Goal: Task Accomplishment & Management: Use online tool/utility

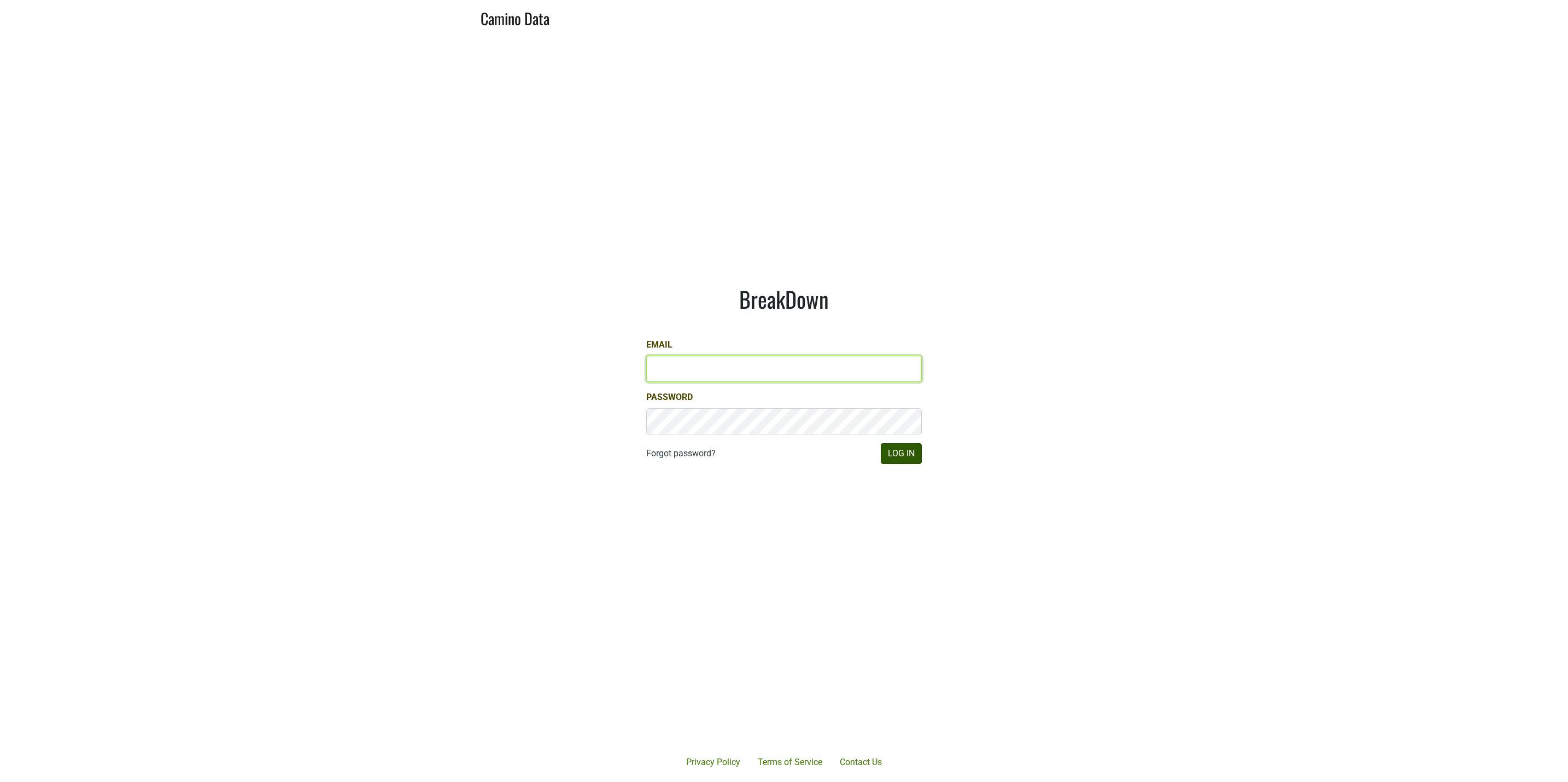
type input "JRANCE@REALMCELLARS.COM"
click at [904, 459] on button "Log In" at bounding box center [901, 454] width 41 height 21
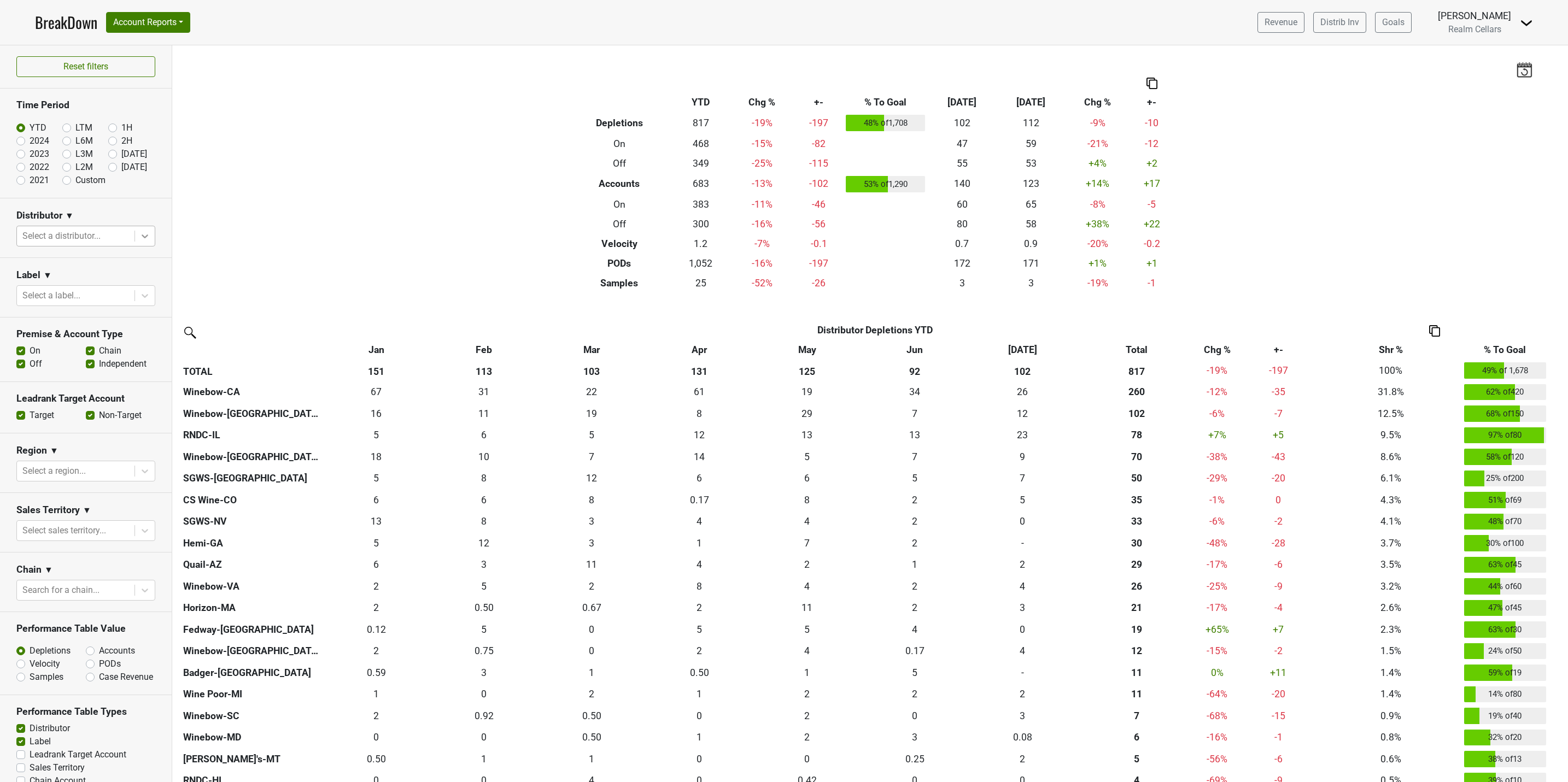
click at [140, 233] on icon at bounding box center [145, 236] width 11 height 11
click at [84, 427] on div "Winebow-[GEOGRAPHIC_DATA]" at bounding box center [79, 444] width 127 height 35
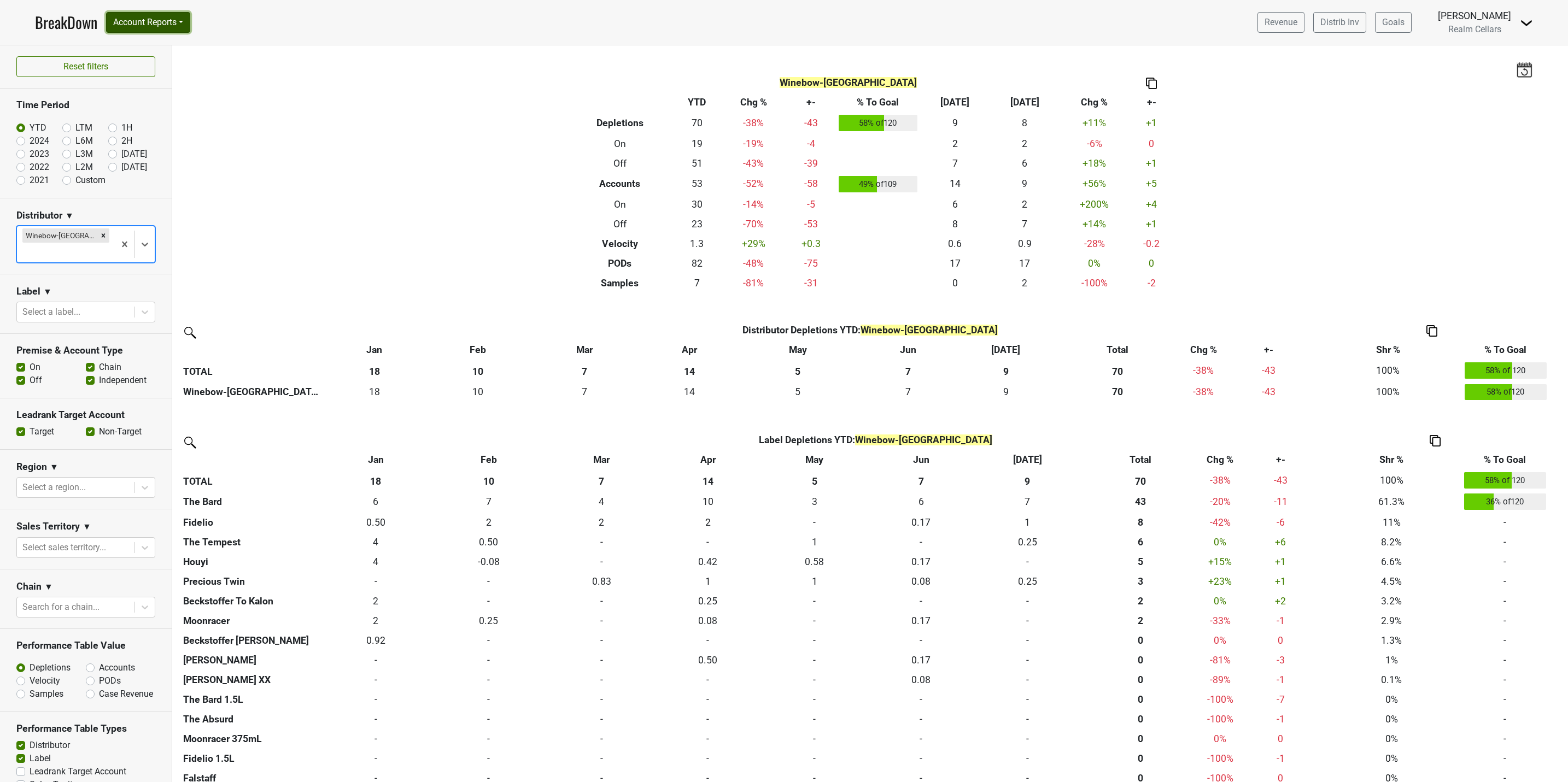
click at [145, 20] on button "Account Reports" at bounding box center [148, 22] width 84 height 21
click at [151, 52] on link "SuperRanker" at bounding box center [155, 47] width 97 height 18
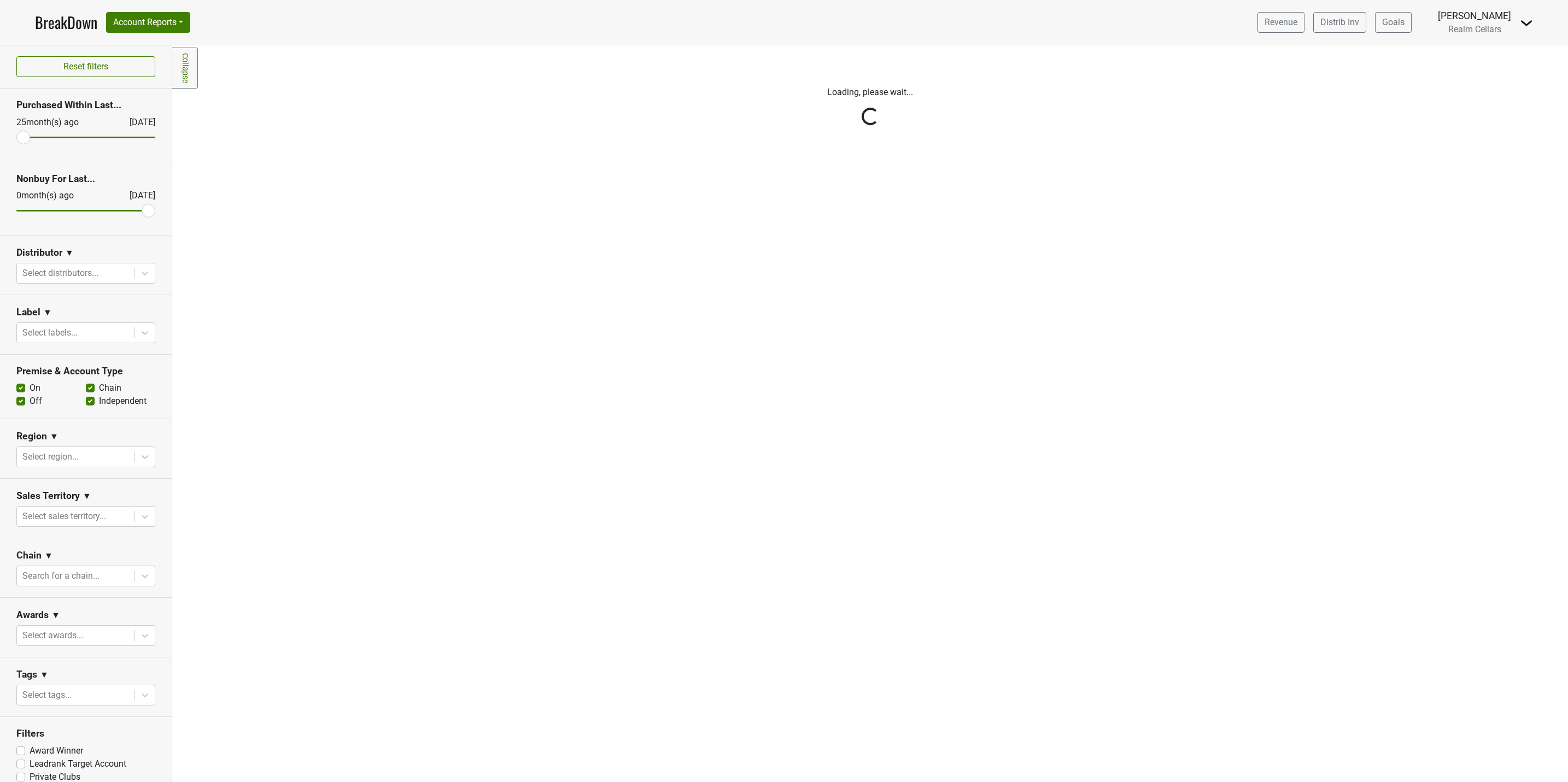
click at [130, 276] on div "Reset filters Purchased Within Last... [DATE] [DATE] Nonbuy For Last... [DATE] …" at bounding box center [86, 414] width 172 height 737
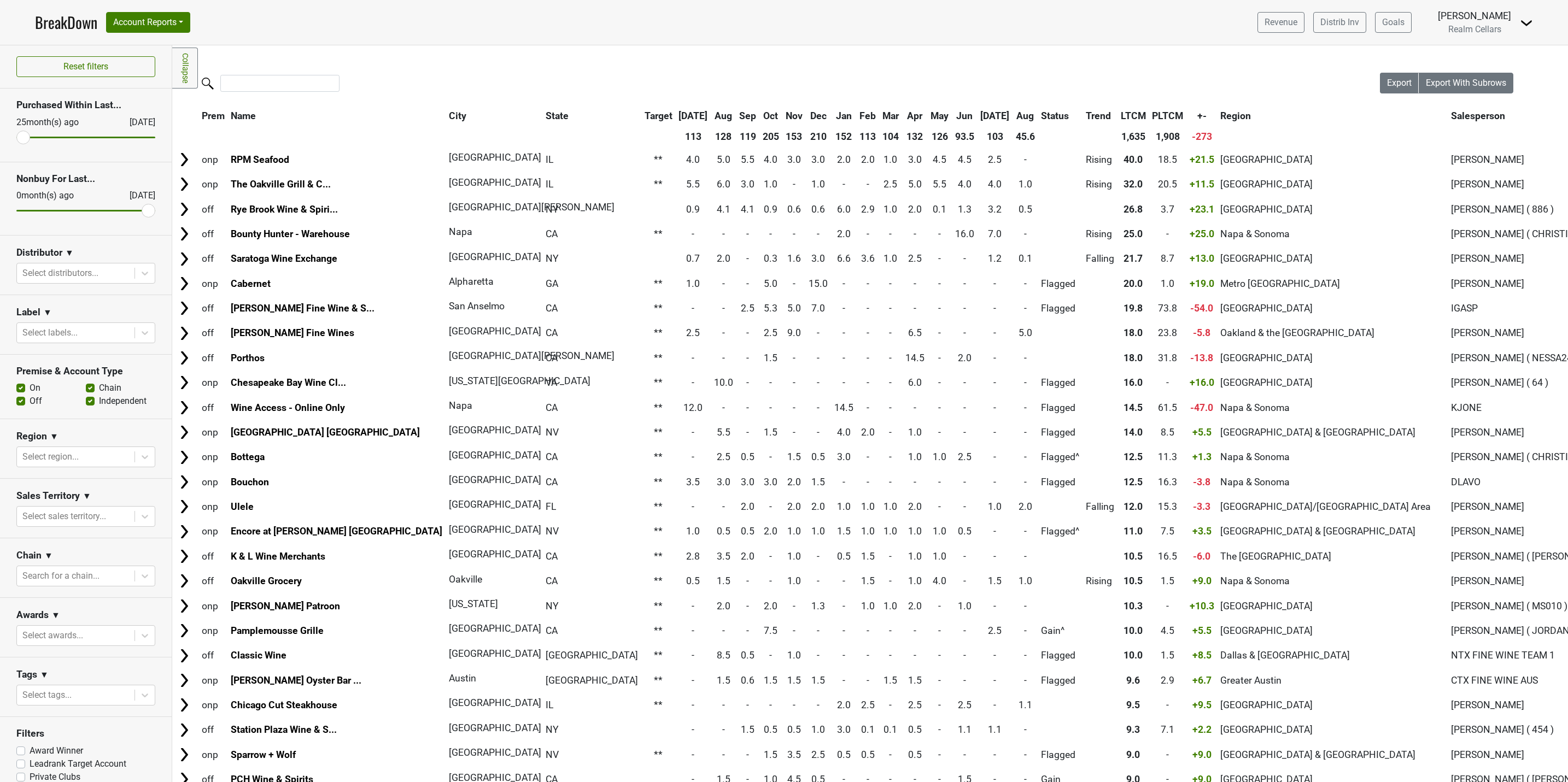
click at [140, 276] on icon at bounding box center [145, 273] width 11 height 11
click at [90, 465] on div "Winebow-[GEOGRAPHIC_DATA]" at bounding box center [79, 482] width 127 height 35
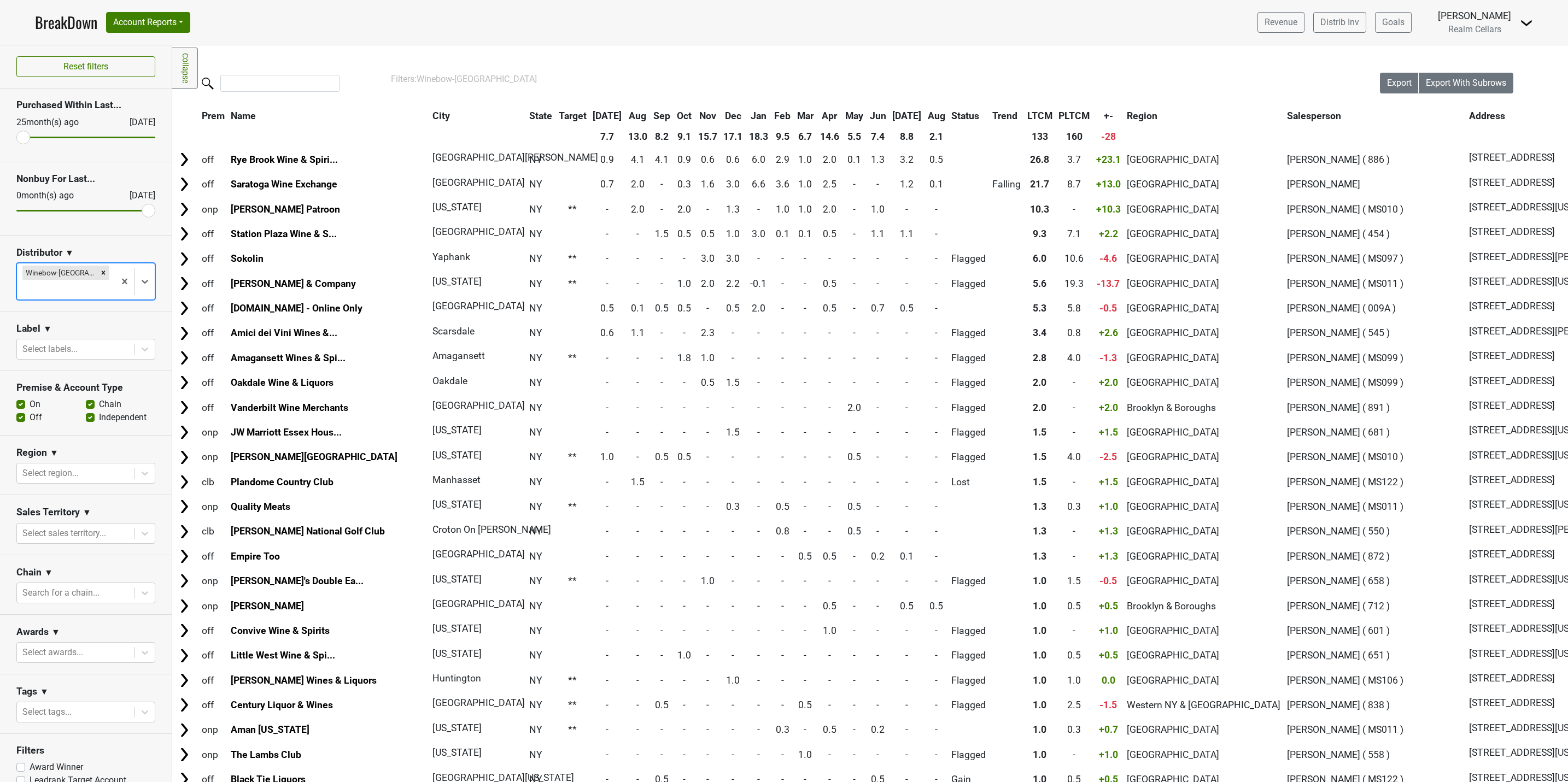
click at [29, 398] on label "On" at bounding box center [35, 404] width 11 height 13
click at [22, 398] on input "On" at bounding box center [20, 403] width 9 height 11
checkbox input "false"
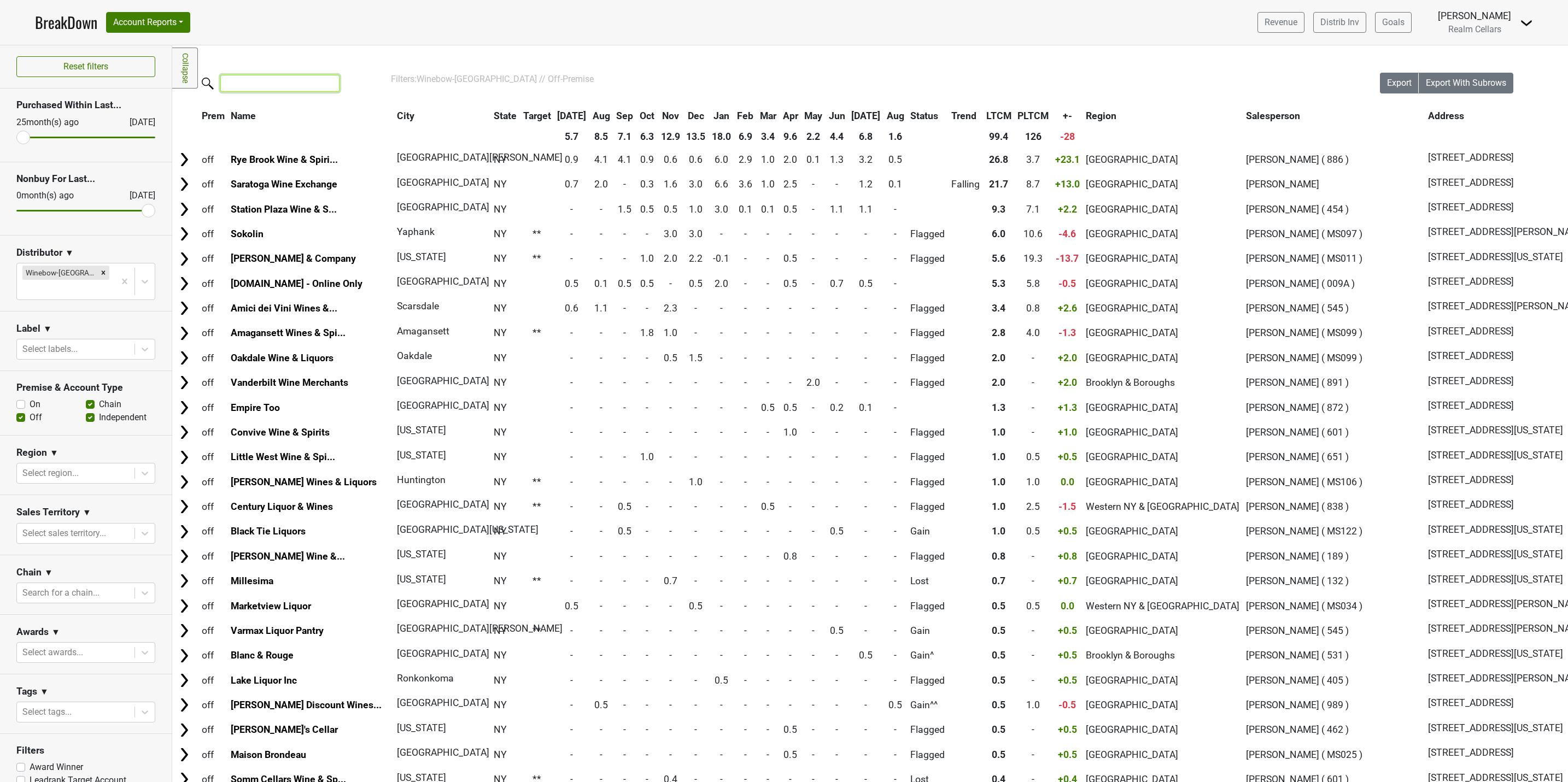
click at [271, 84] on input "search" at bounding box center [280, 83] width 119 height 17
click at [256, 115] on th "Name" at bounding box center [311, 116] width 165 height 20
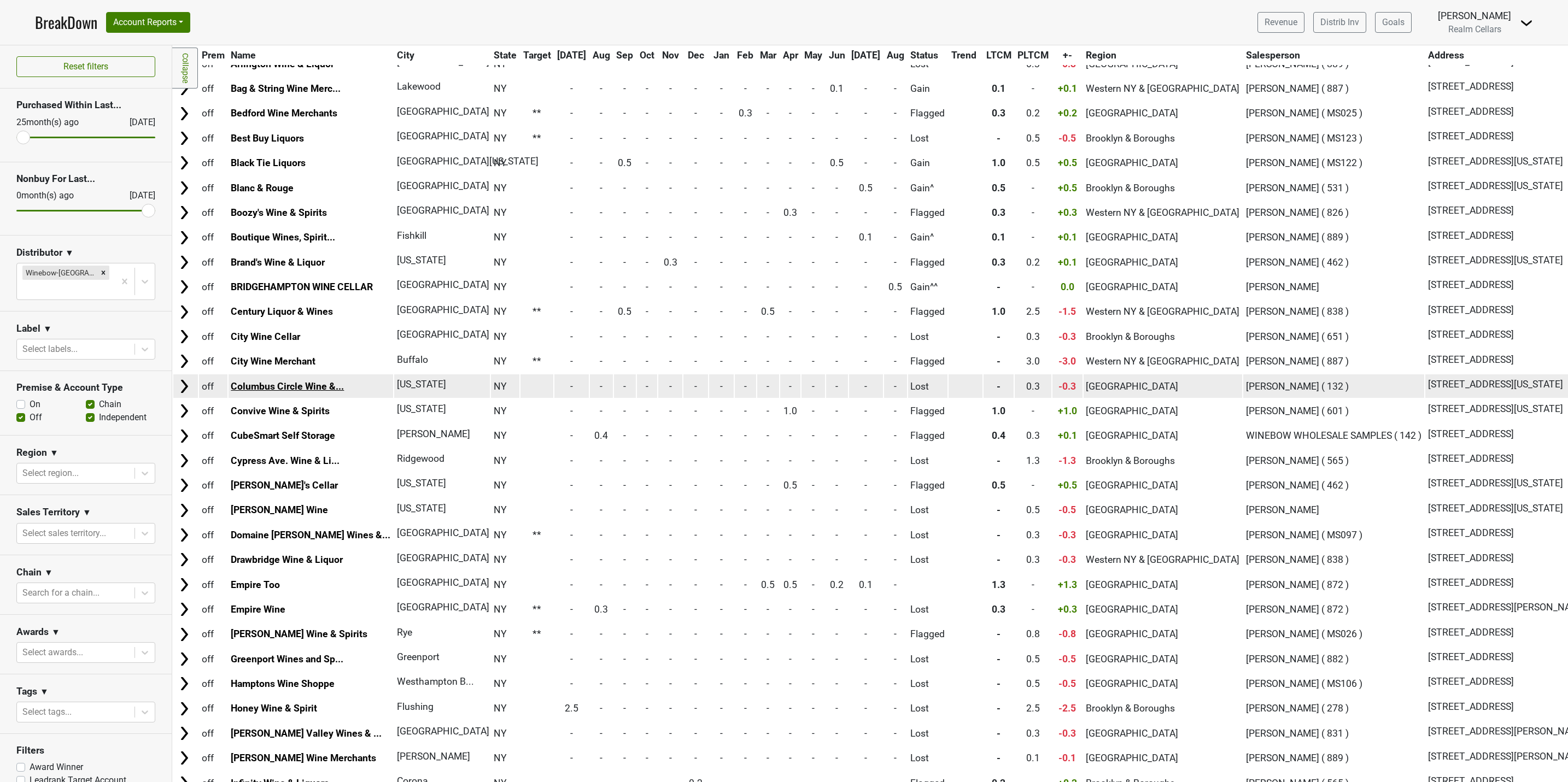
scroll to position [246, 0]
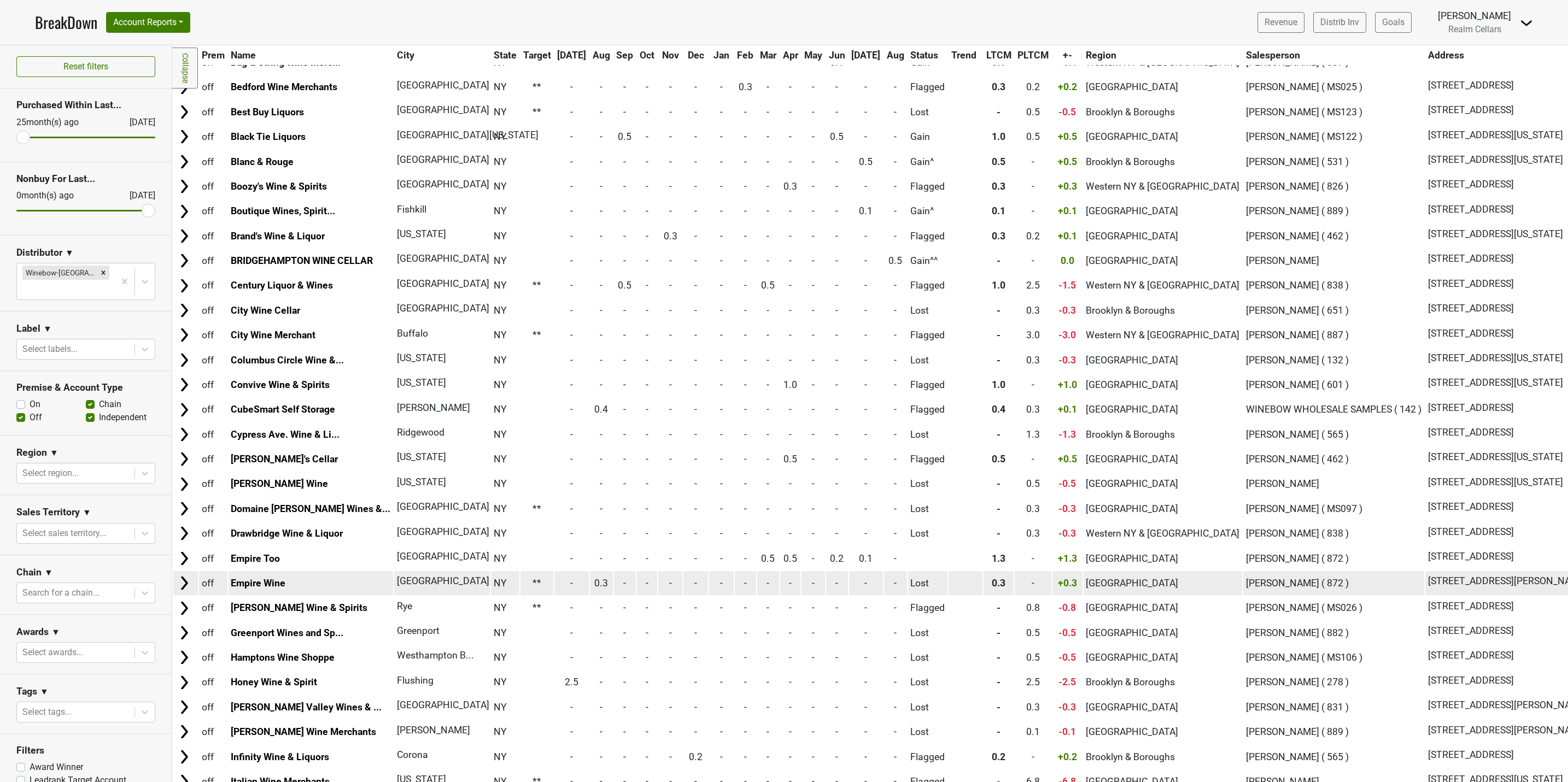
click at [186, 591] on img at bounding box center [184, 583] width 16 height 16
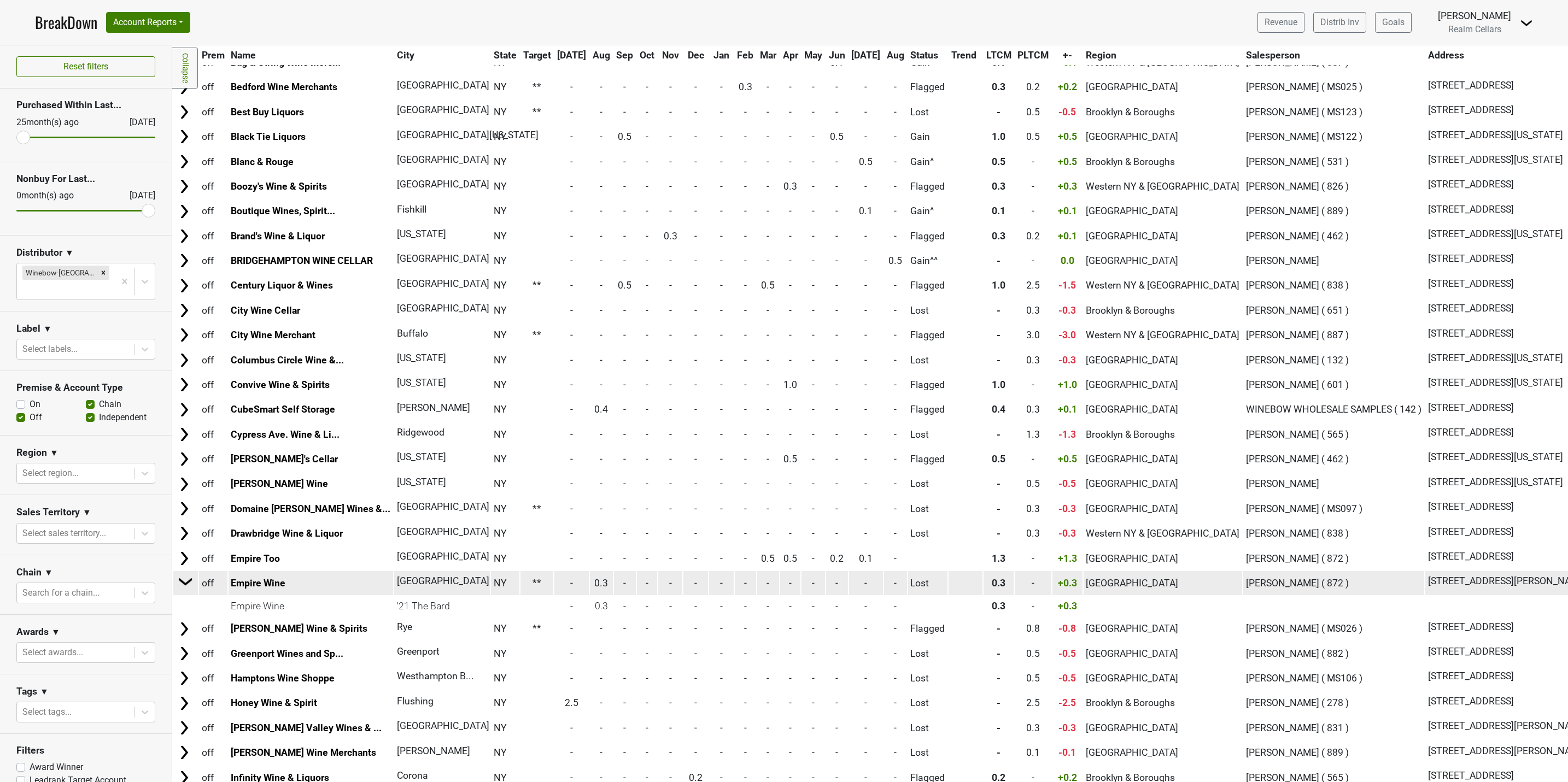
click at [186, 588] on img at bounding box center [186, 581] width 16 height 16
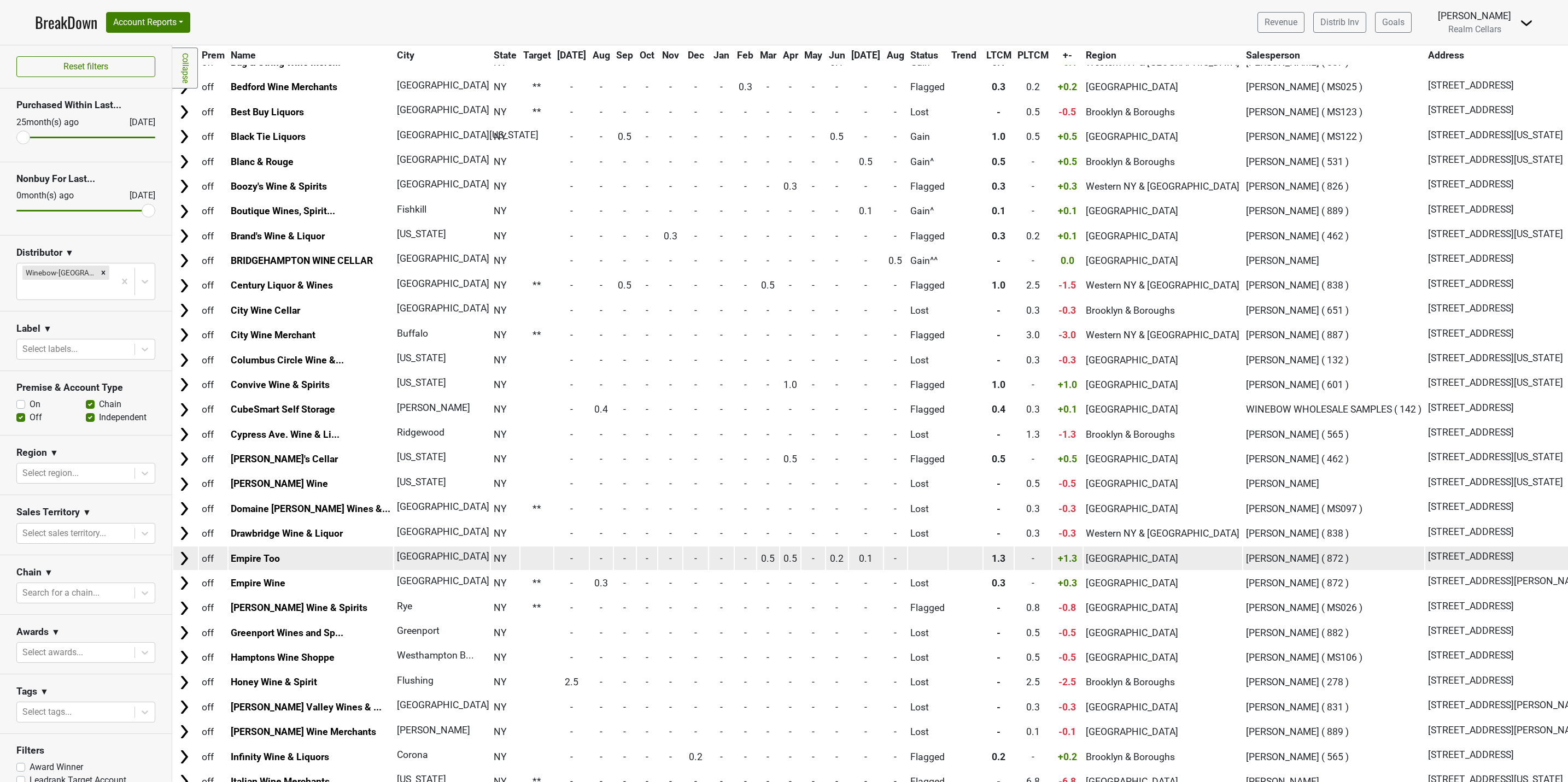
click at [183, 566] on img at bounding box center [184, 558] width 16 height 16
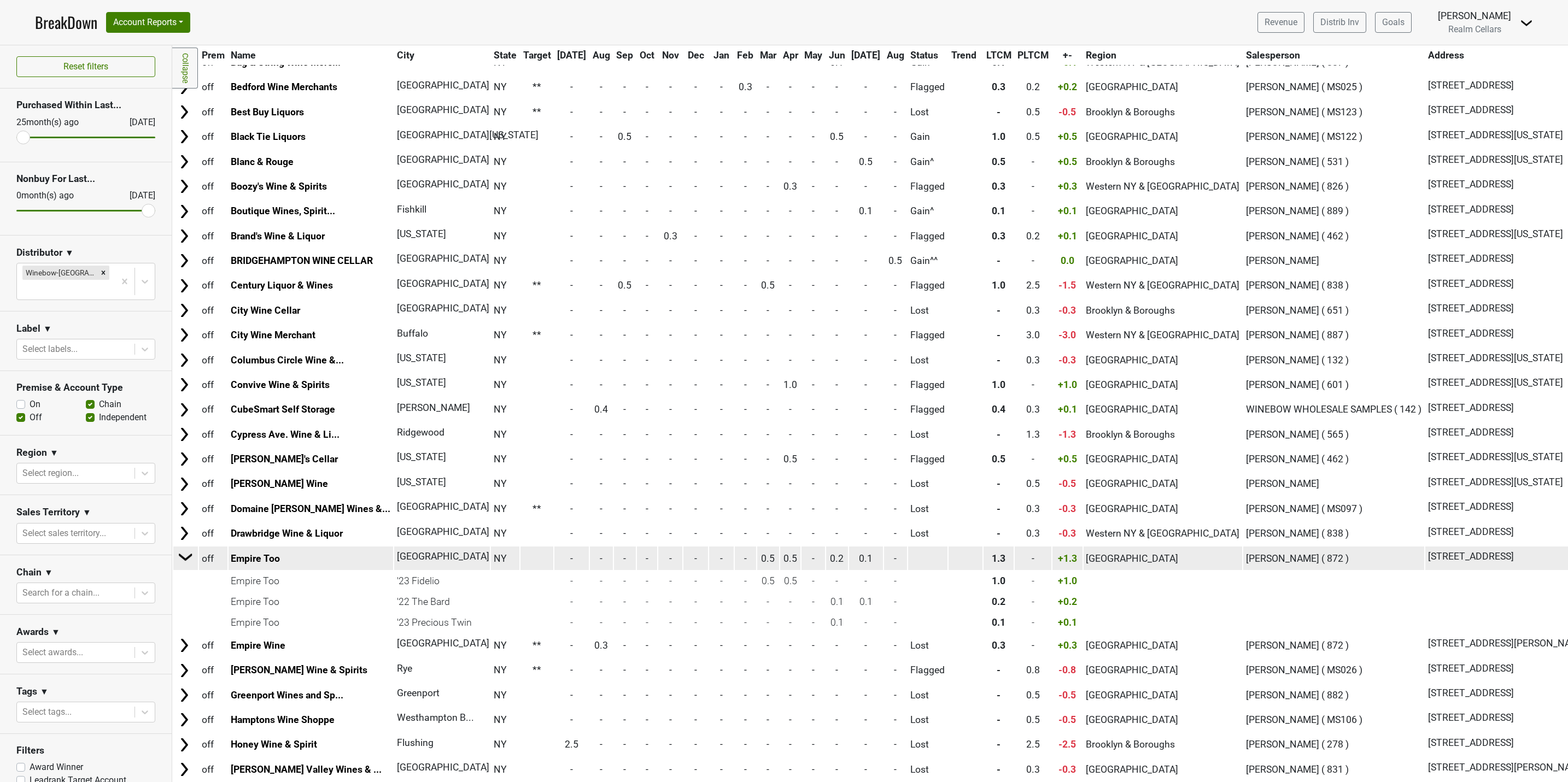
click at [184, 565] on img at bounding box center [186, 557] width 16 height 16
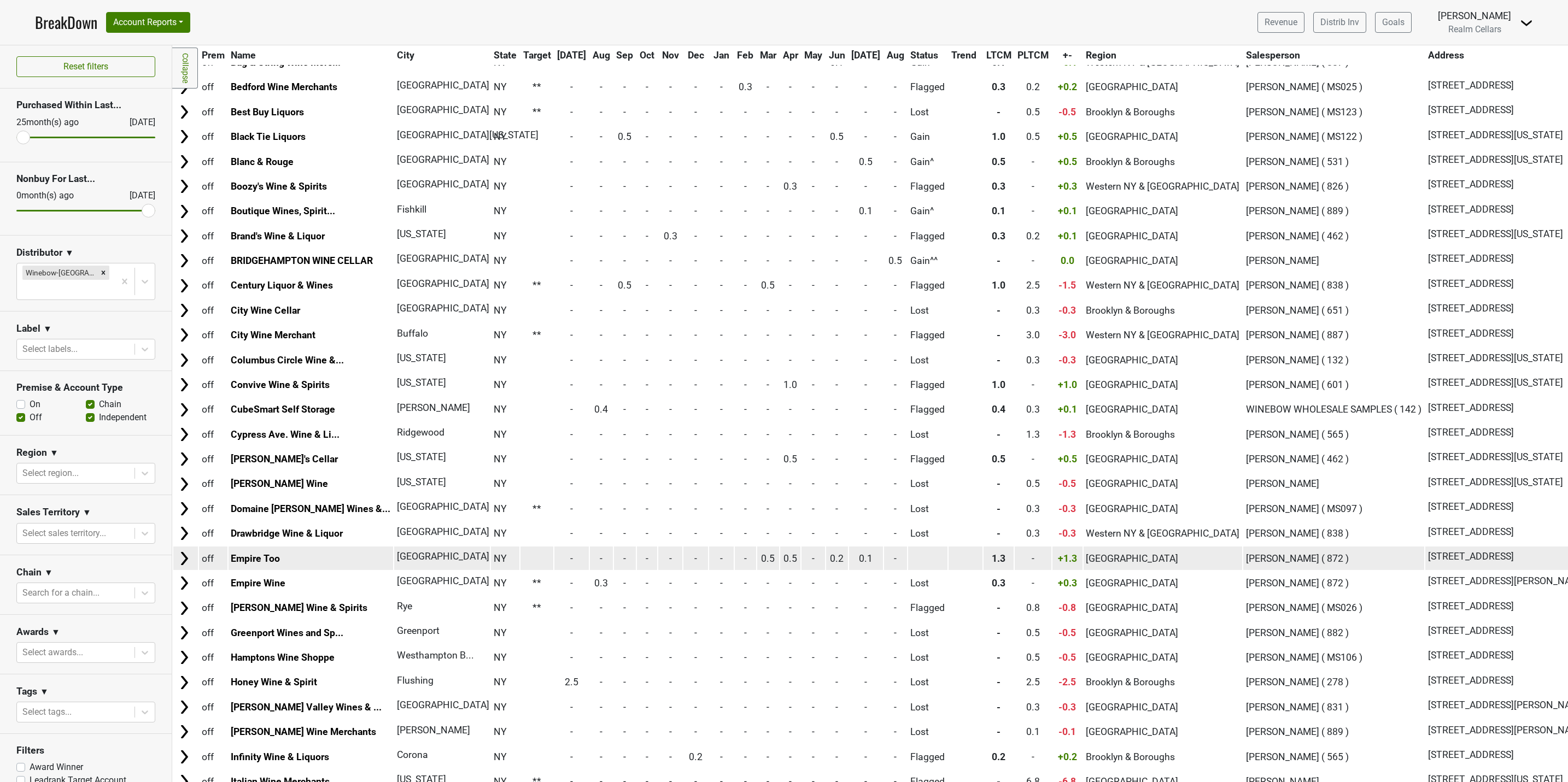
click at [184, 563] on img at bounding box center [184, 558] width 16 height 16
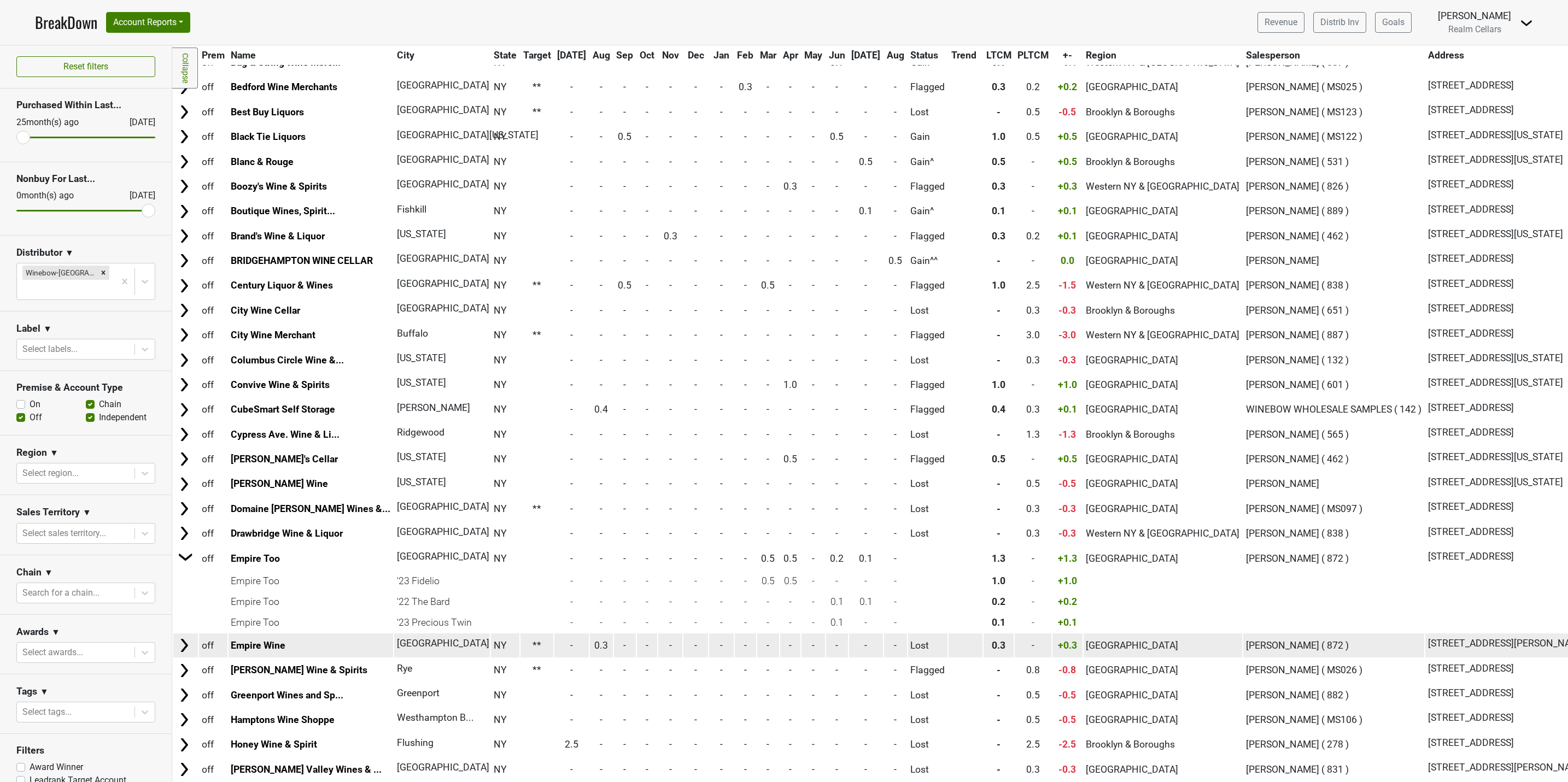
click at [186, 665] on td at bounding box center [186, 671] width 25 height 24
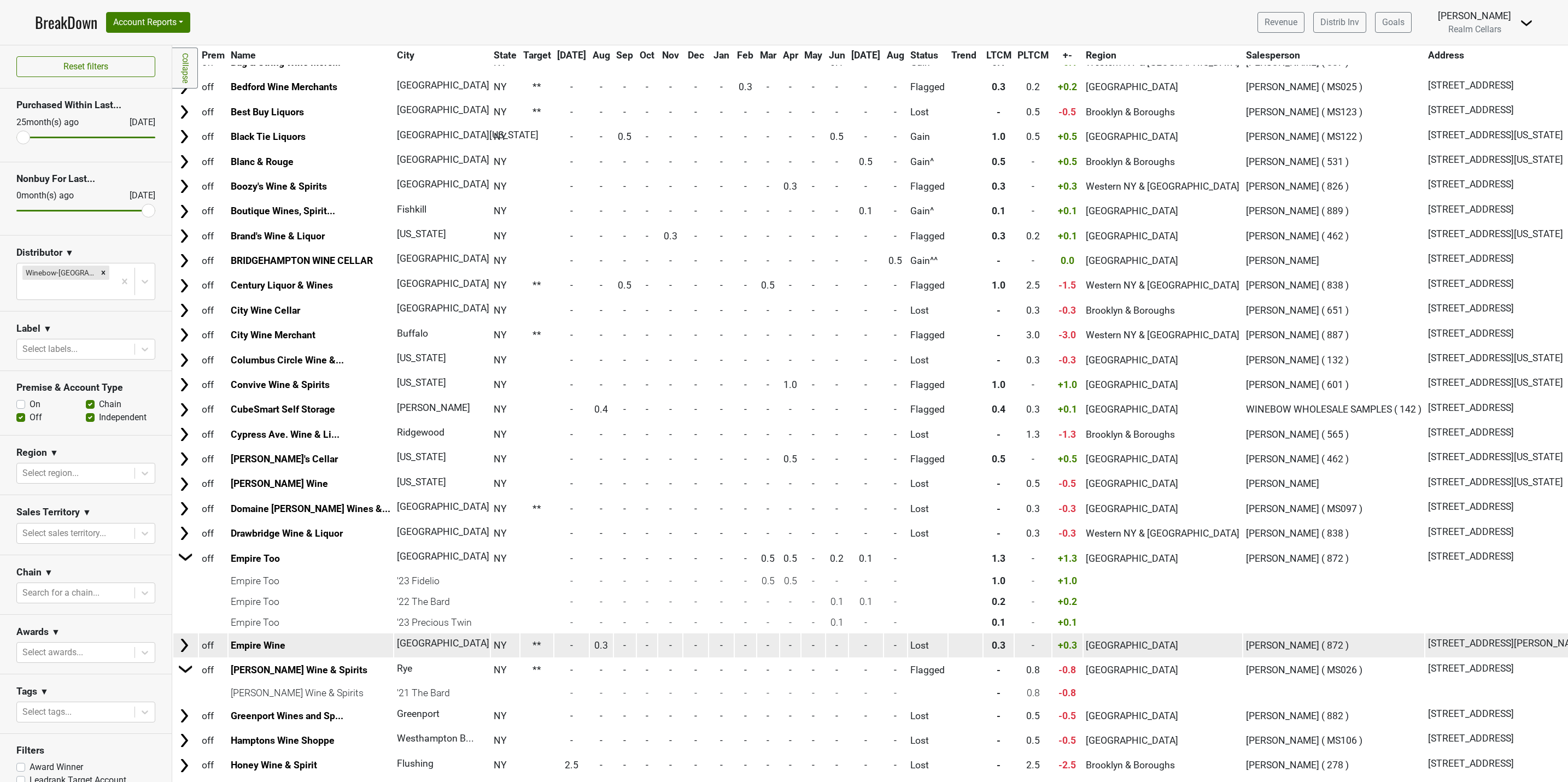
click at [186, 654] on img at bounding box center [184, 645] width 16 height 16
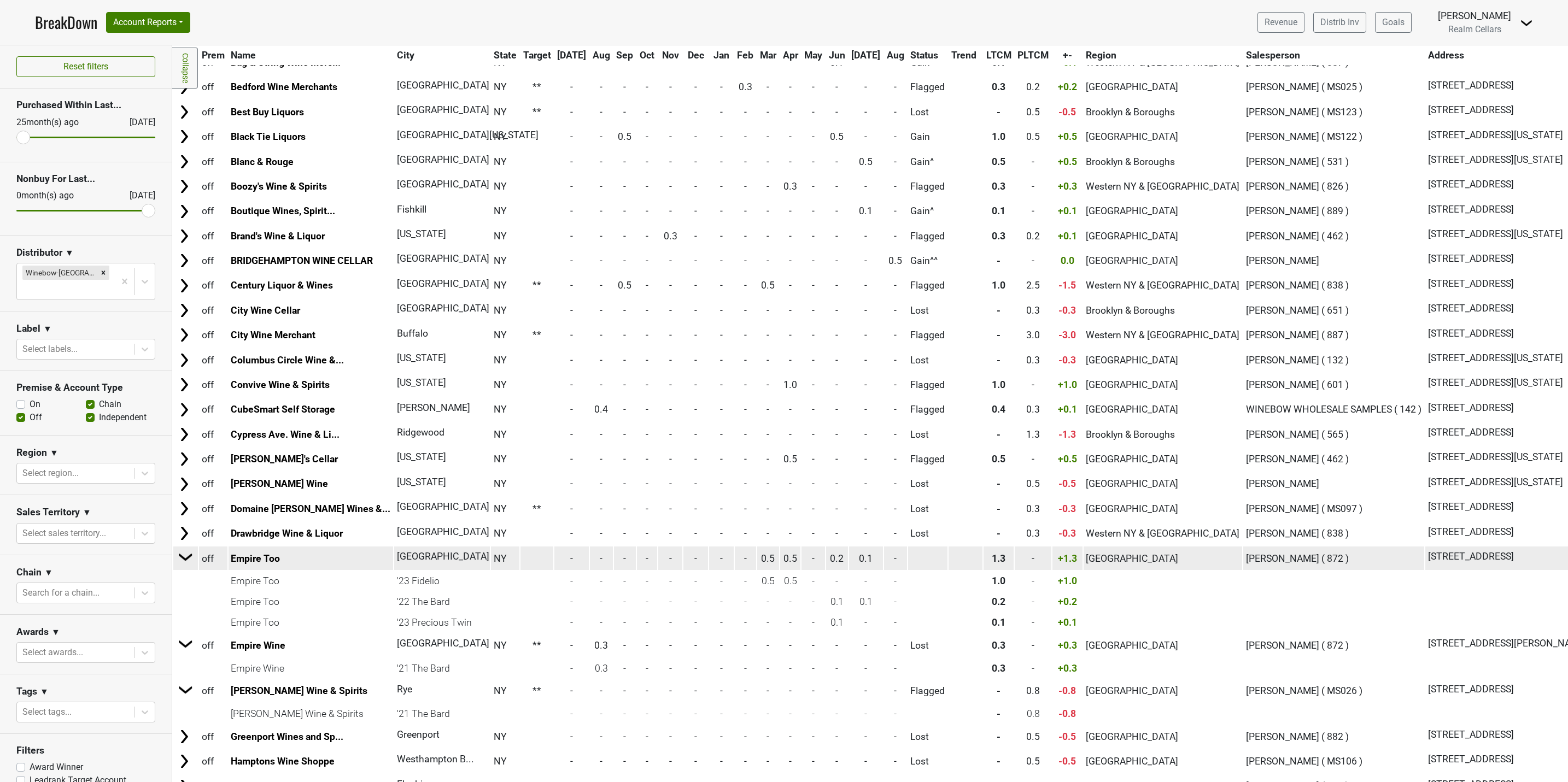
click at [187, 559] on img at bounding box center [186, 557] width 16 height 16
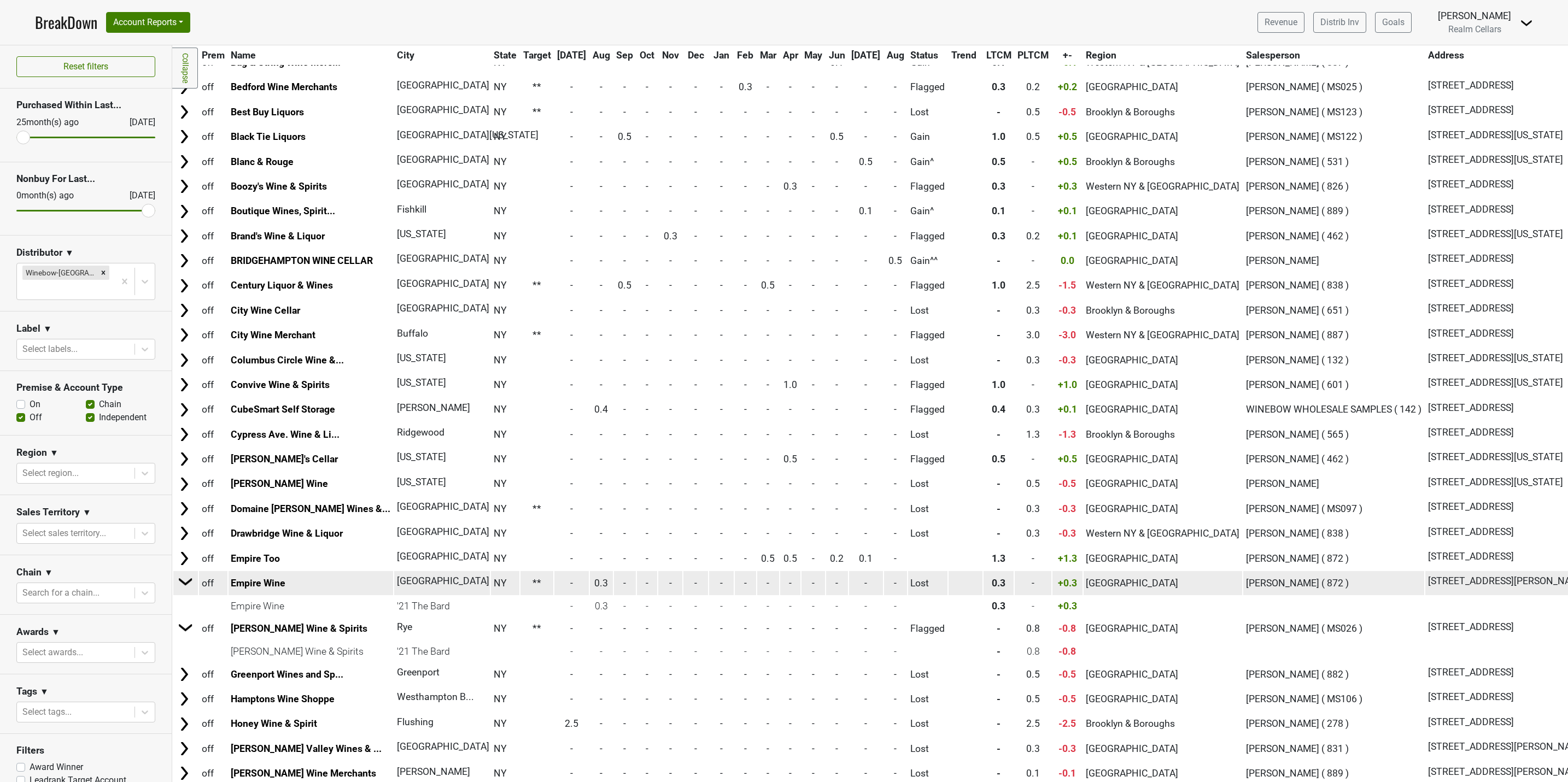
click at [186, 589] on img at bounding box center [186, 581] width 16 height 16
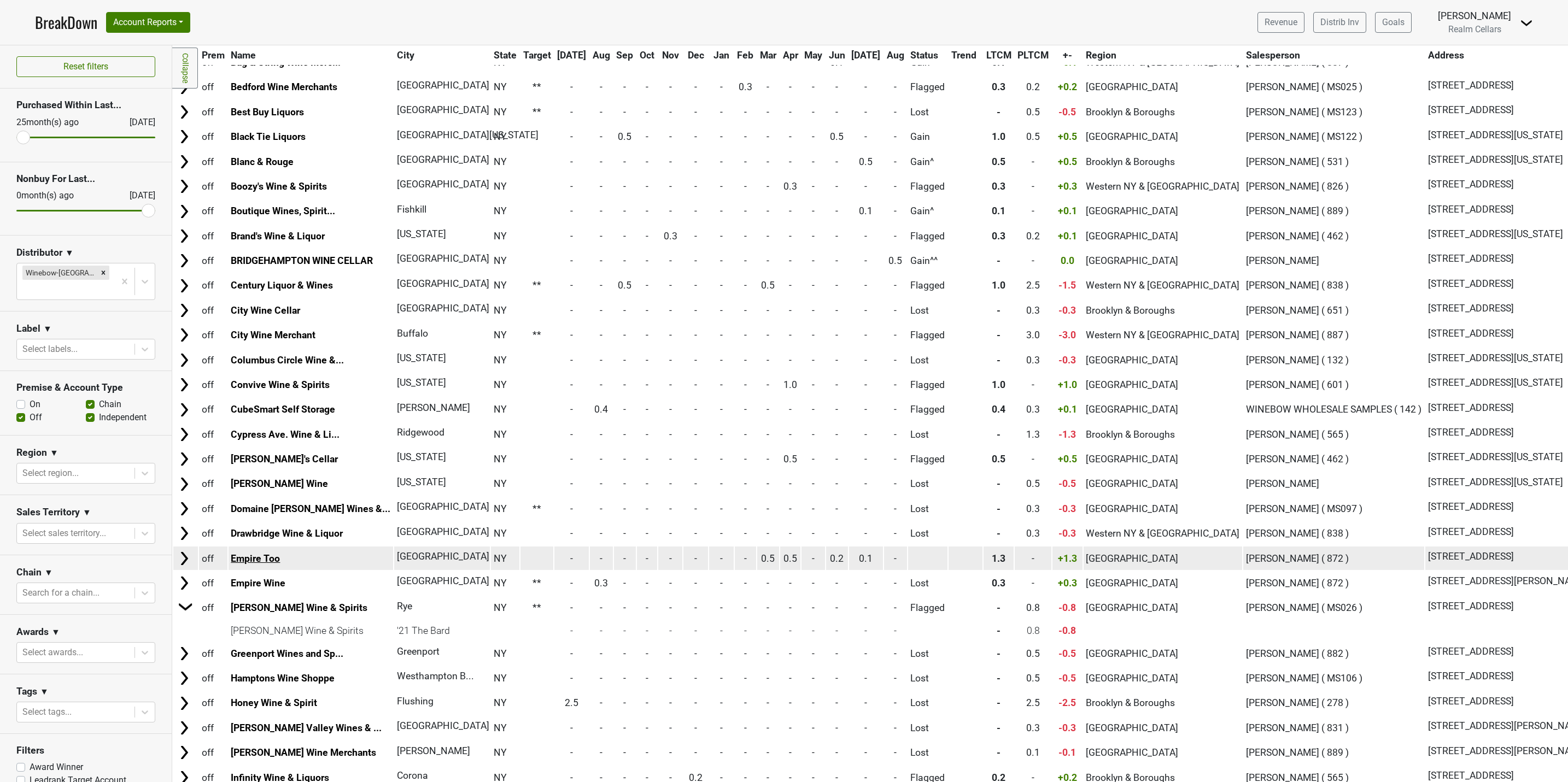
click at [248, 564] on link "Empire Too" at bounding box center [255, 558] width 49 height 11
click at [183, 567] on img at bounding box center [184, 558] width 16 height 16
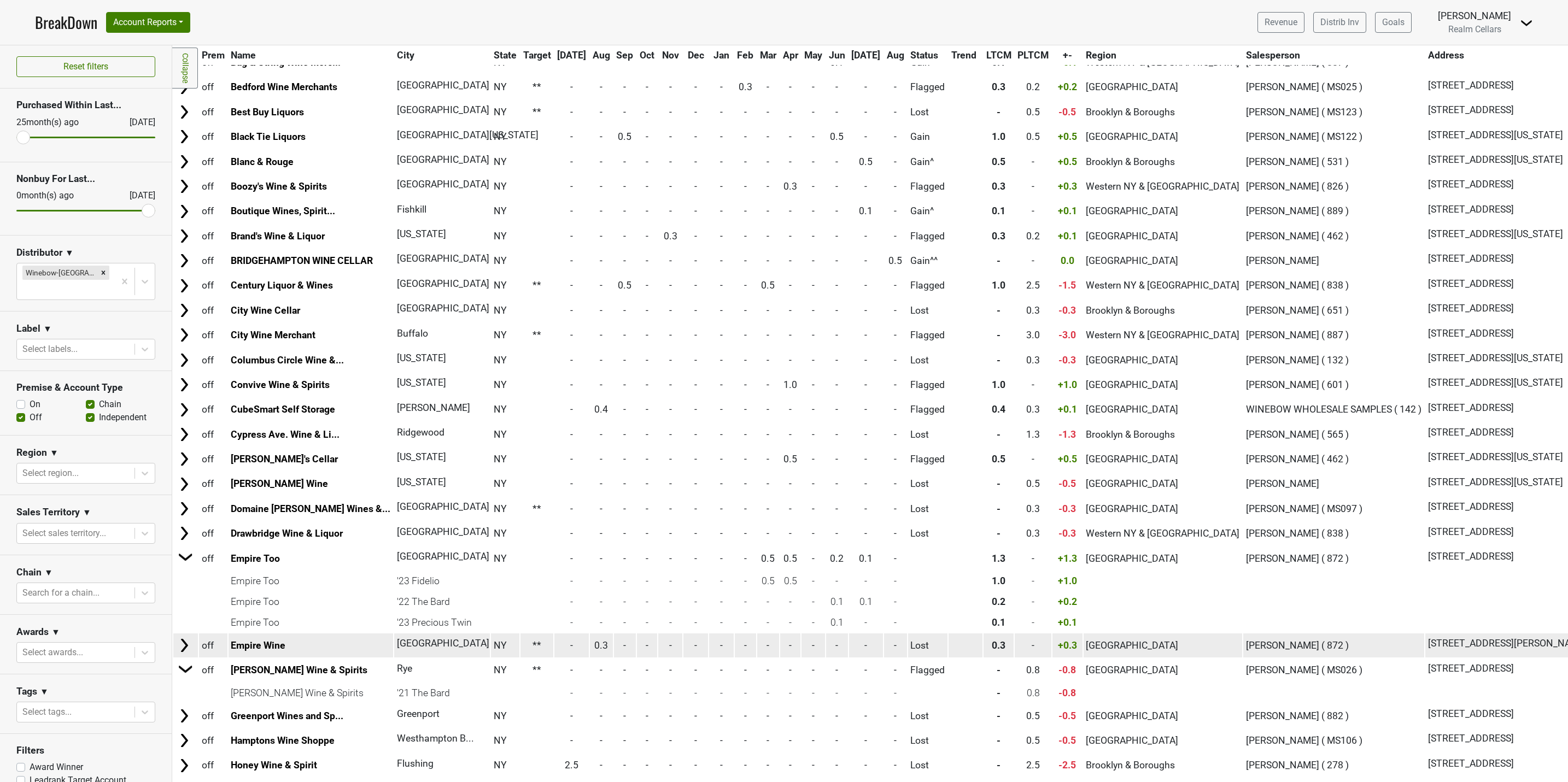
click at [186, 650] on img at bounding box center [184, 645] width 16 height 16
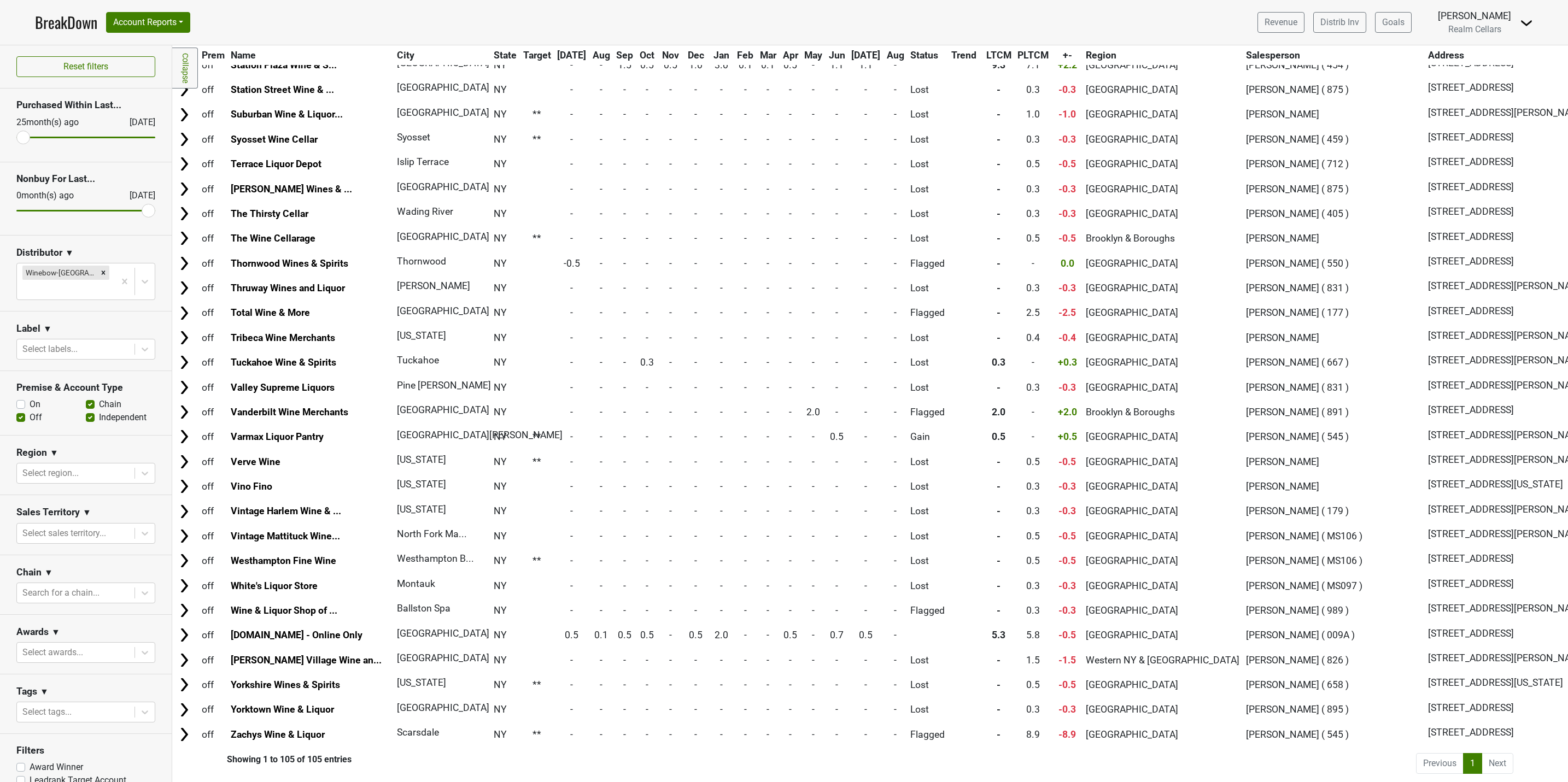
scroll to position [2147, 0]
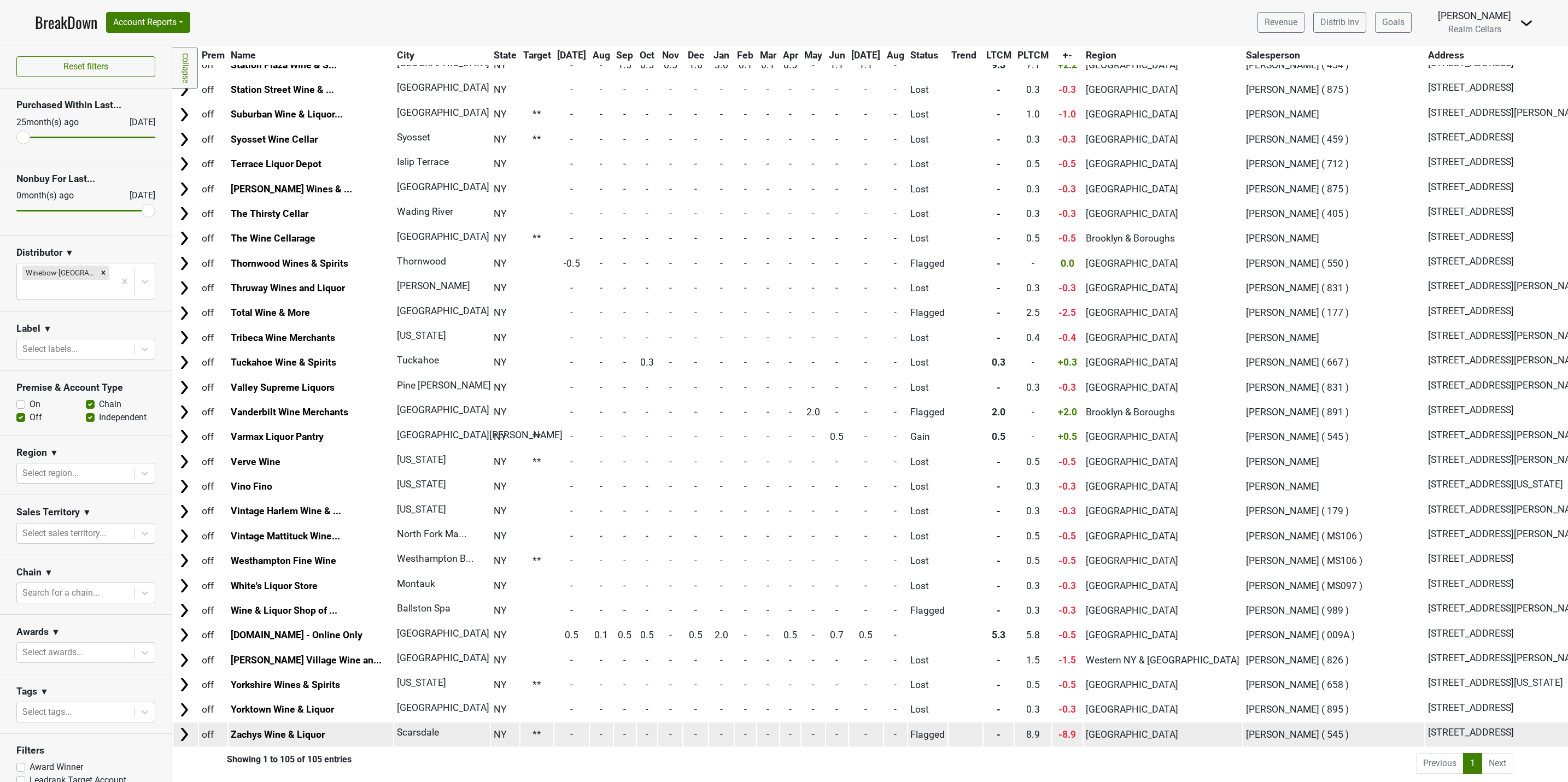
click at [180, 726] on img at bounding box center [184, 734] width 16 height 16
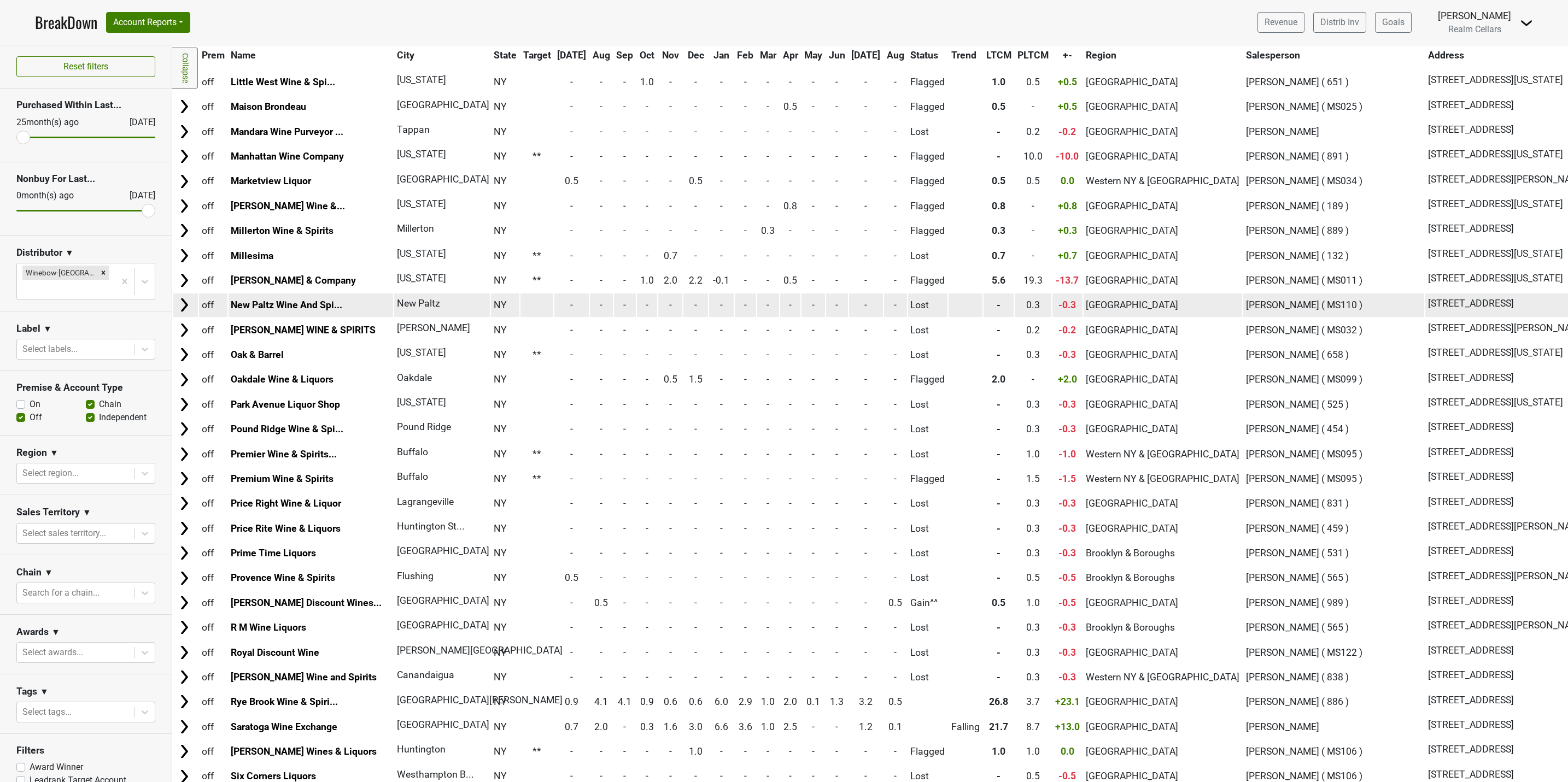
scroll to position [1243, 0]
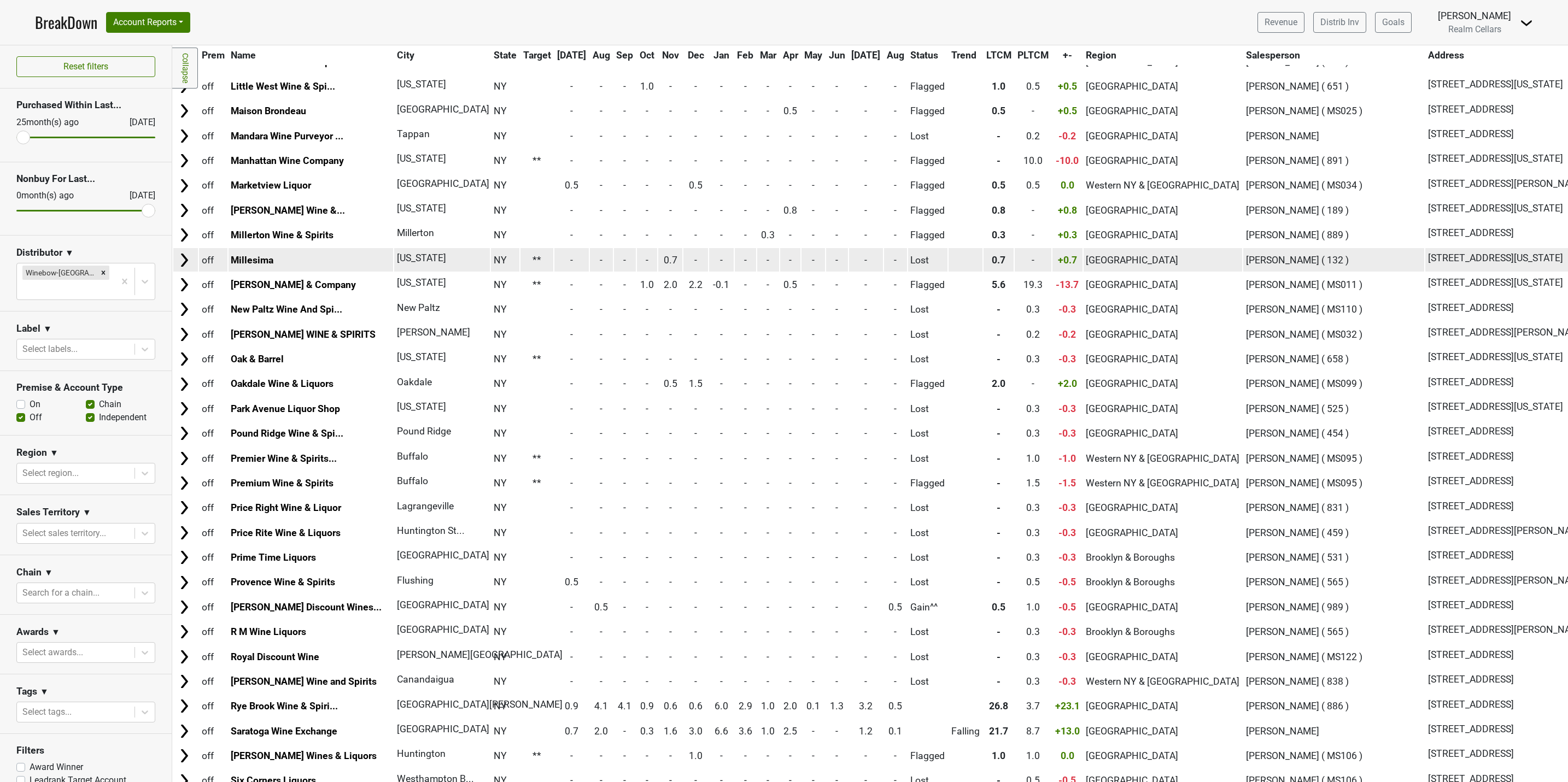
click at [183, 269] on img at bounding box center [184, 260] width 16 height 16
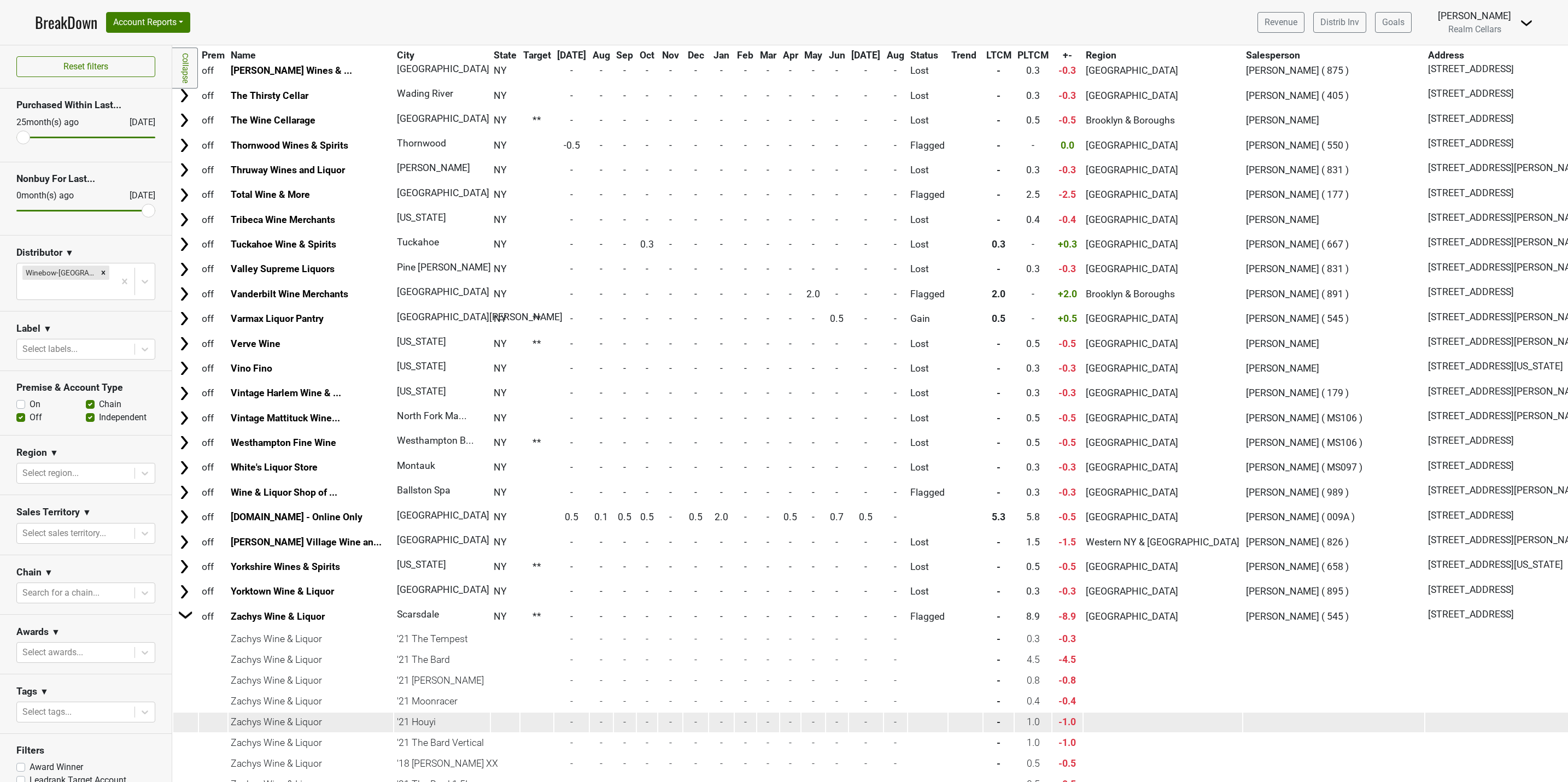
scroll to position [2392, 0]
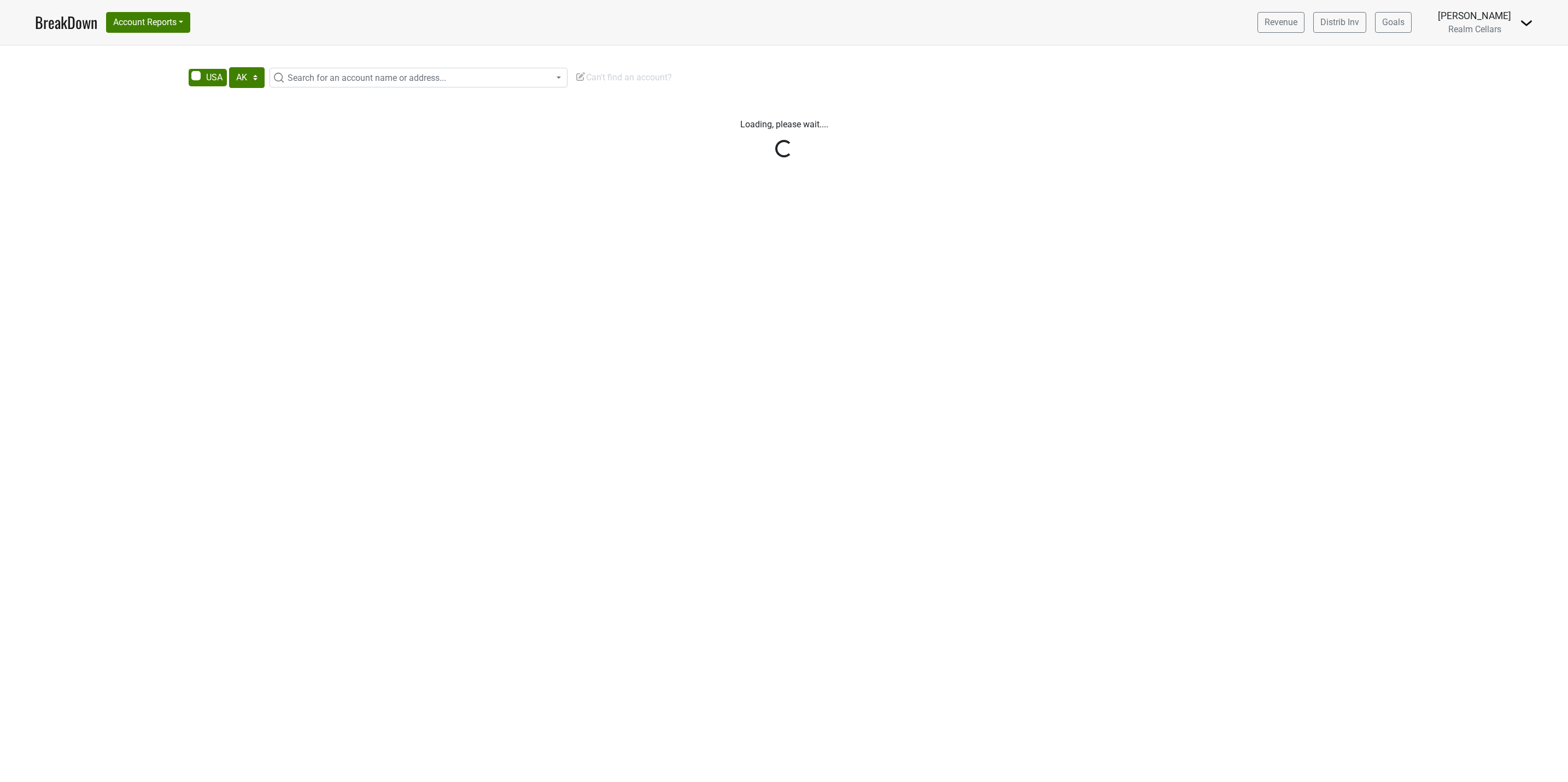
select select "TX"
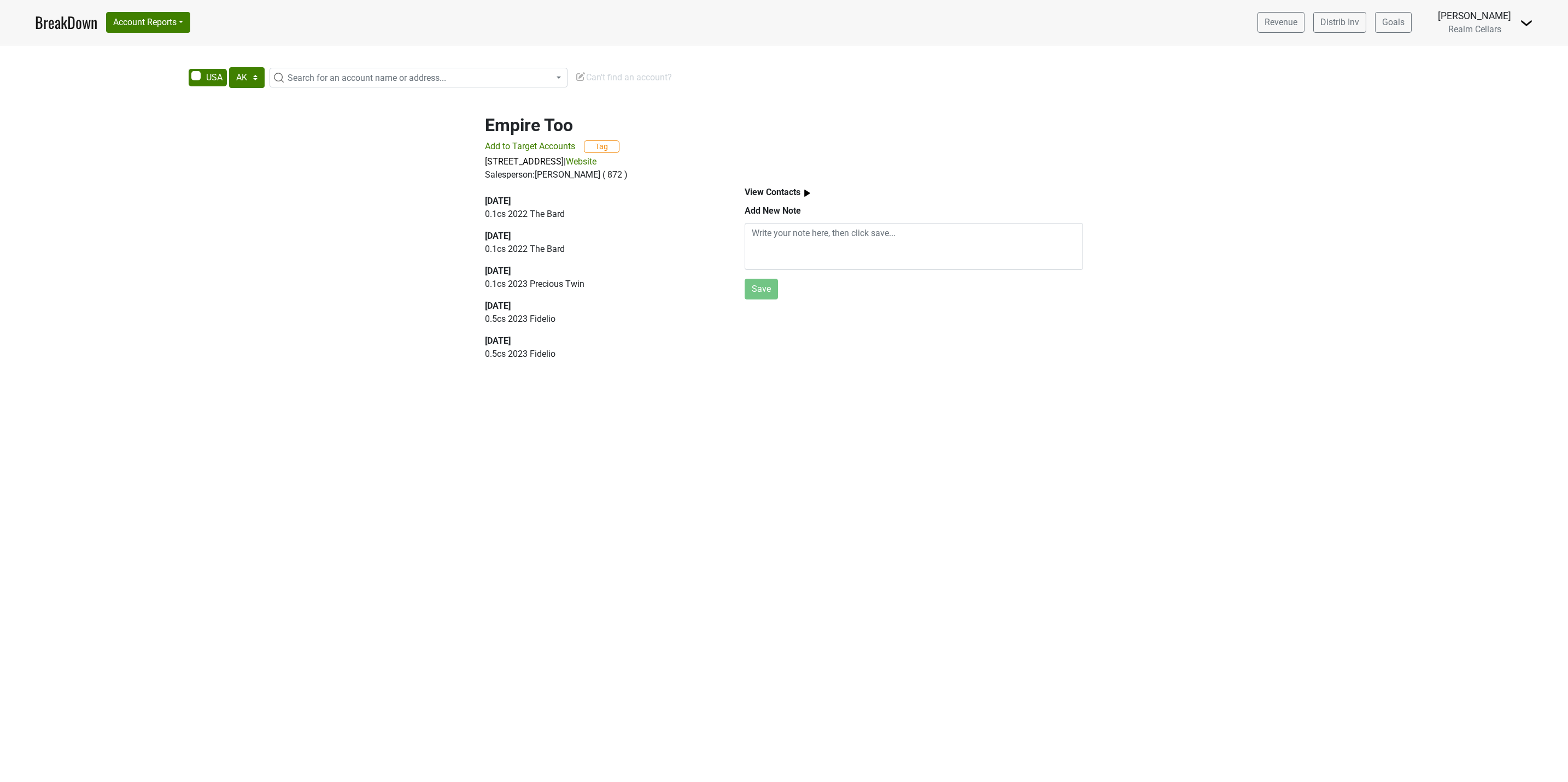
click at [510, 147] on span "Add to Target Accounts" at bounding box center [530, 146] width 90 height 10
